Goal: Browse casually

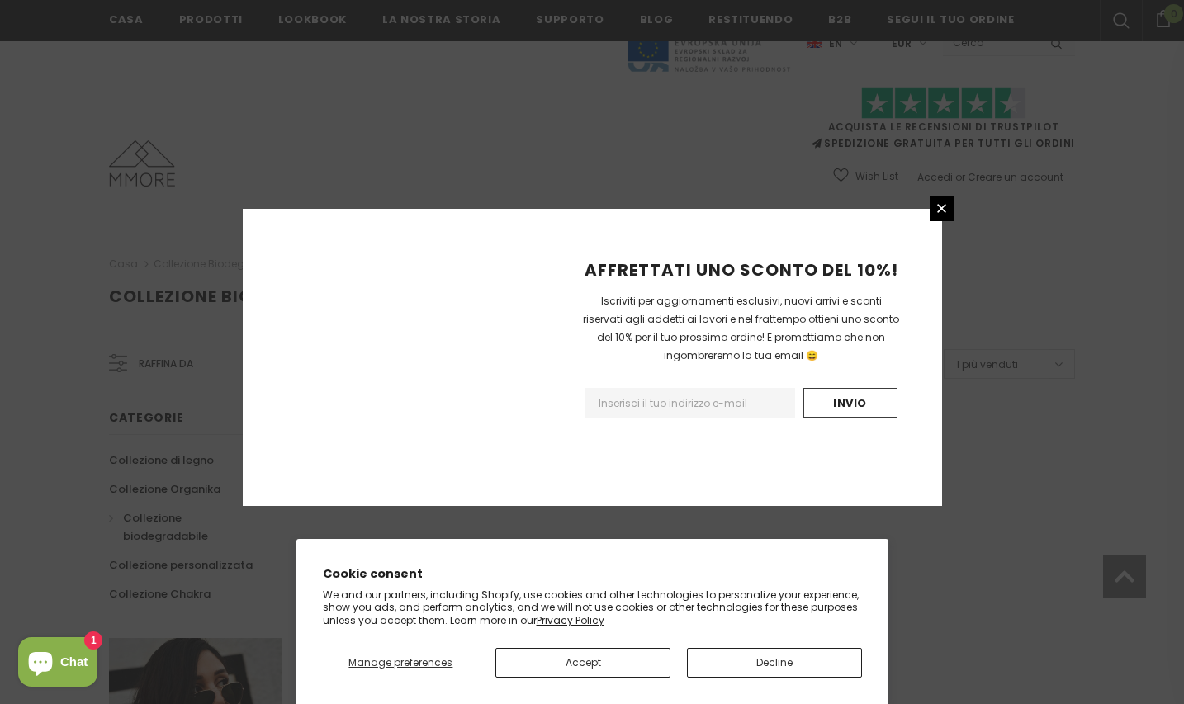
scroll to position [989, 0]
